Goal: Communication & Community: Answer question/provide support

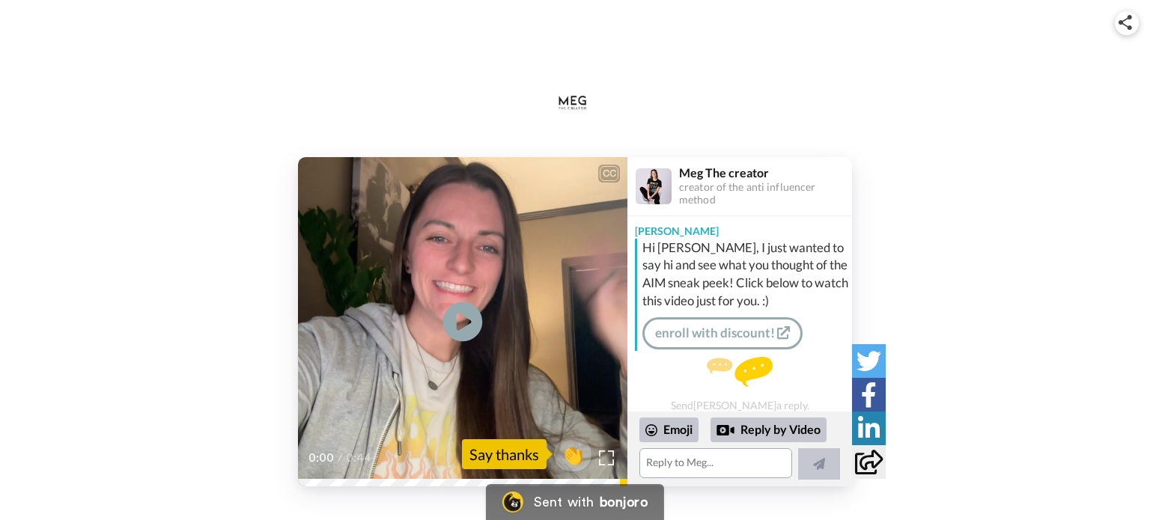
click at [479, 317] on icon at bounding box center [463, 322] width 40 height 40
click at [562, 451] on span "👏" at bounding box center [573, 455] width 47 height 30
click at [821, 466] on icon at bounding box center [819, 464] width 12 height 12
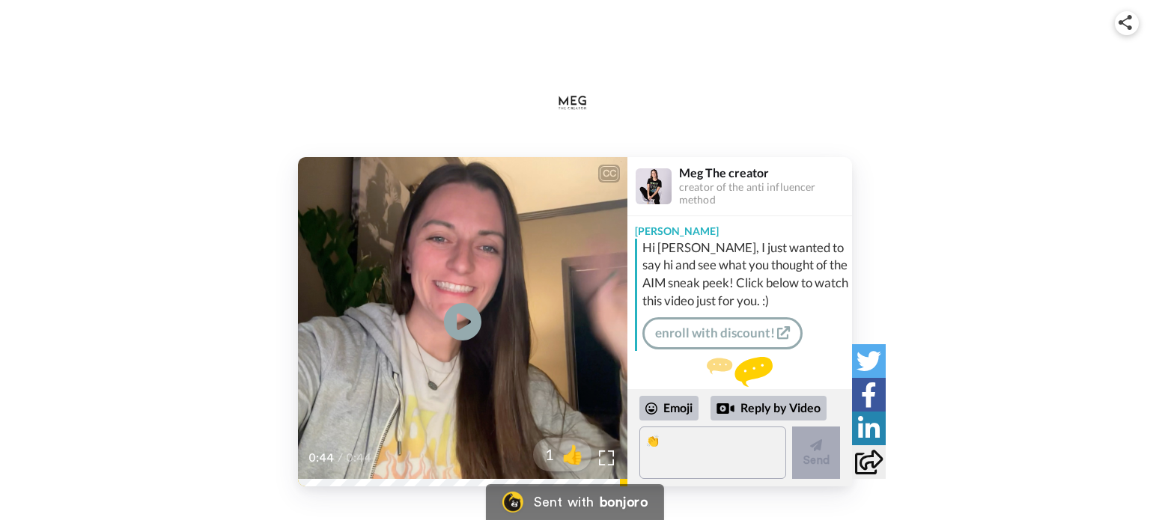
scroll to position [58, 0]
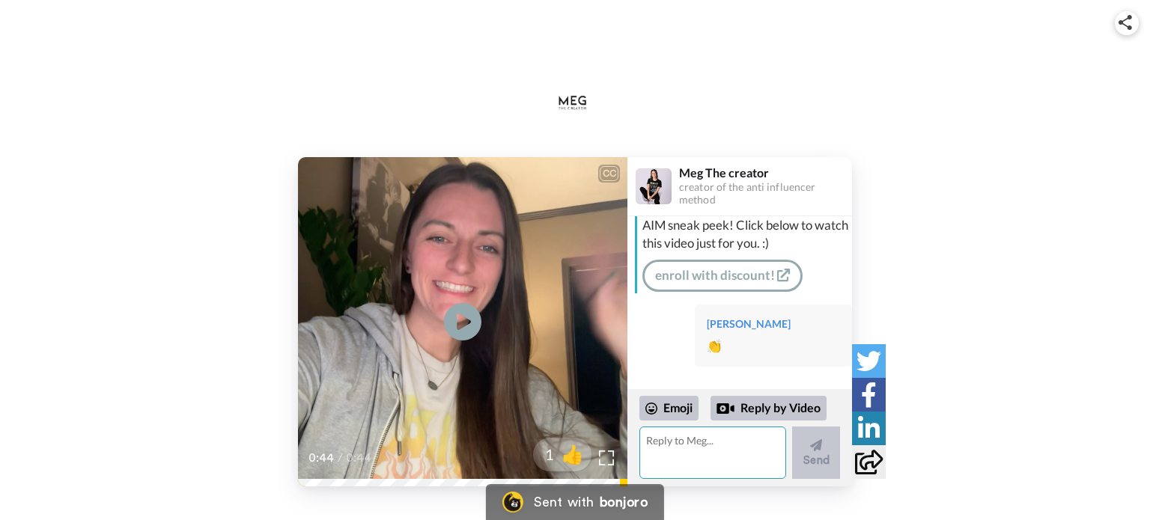
click at [675, 447] on textarea at bounding box center [712, 453] width 147 height 52
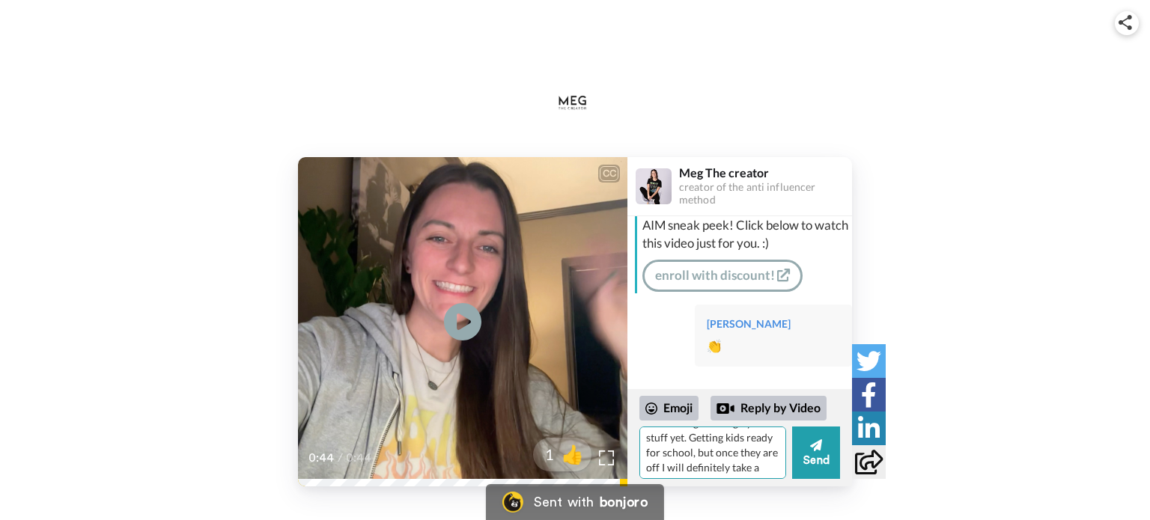
scroll to position [50, 0]
click at [689, 437] on textarea "Thank you. Haven't had the chance to go through your stuff yet. Getting kids re…" at bounding box center [712, 453] width 147 height 52
click at [680, 467] on textarea "Thank you. Haven't had the chance to go through your stuff yet. Getting kids re…" at bounding box center [712, 453] width 147 height 52
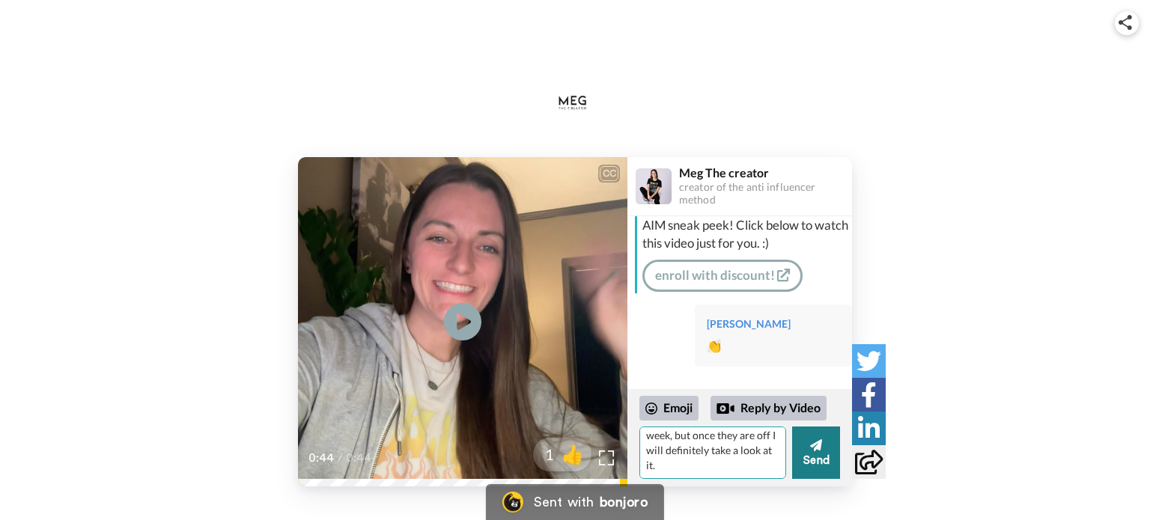
type textarea "Thank you. Haven't had the chance to go through your stuff yet. Getting kids re…"
click at [807, 465] on button "Send" at bounding box center [816, 453] width 48 height 52
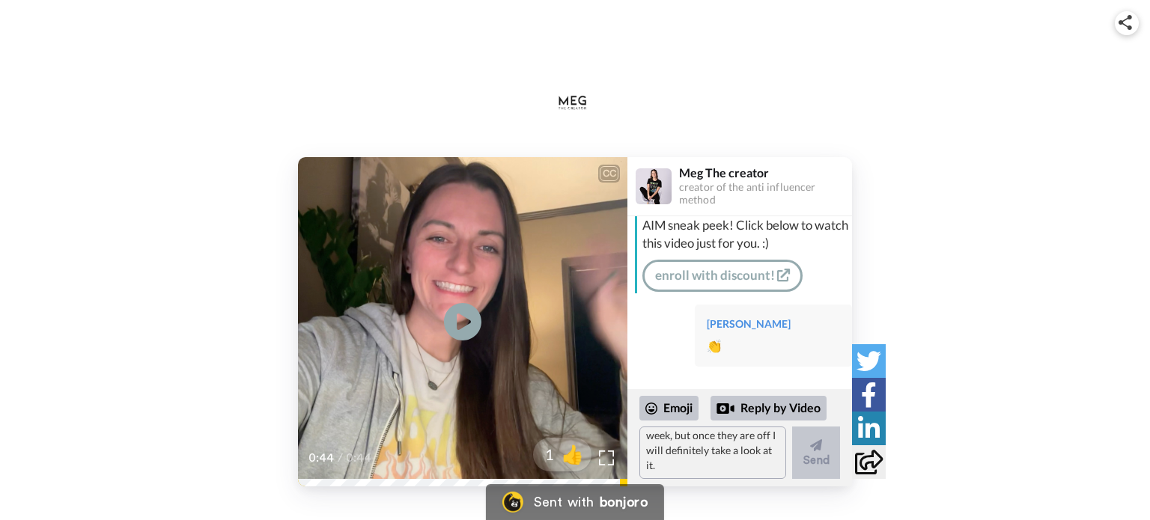
scroll to position [0, 0]
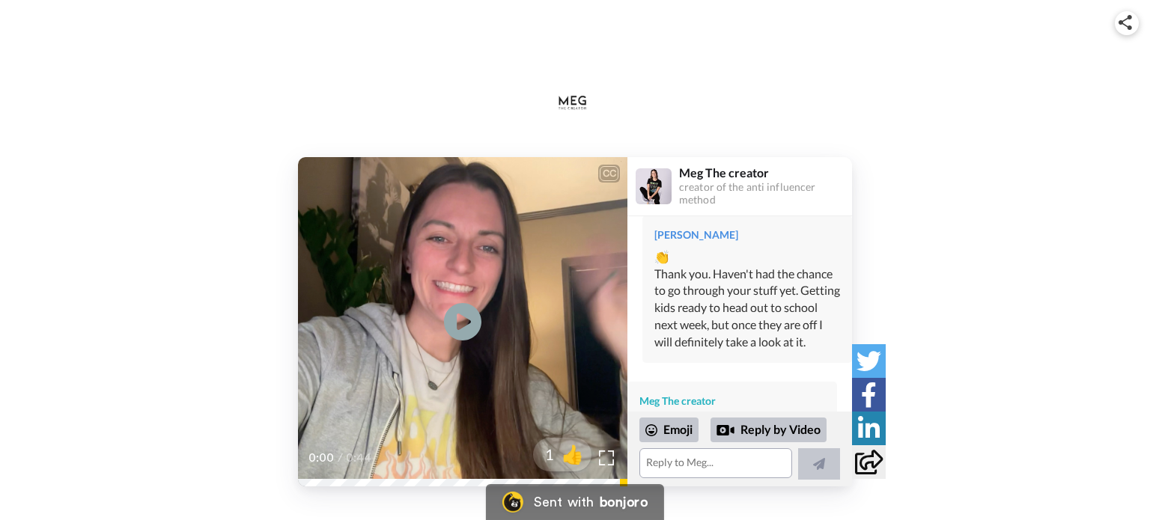
scroll to position [150, 0]
